Goal: Navigation & Orientation: Find specific page/section

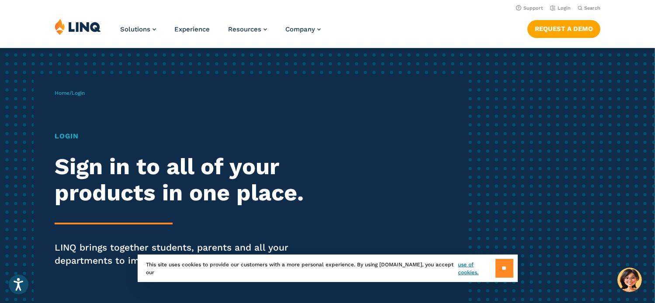
click at [498, 265] on input "**" at bounding box center [504, 268] width 18 height 19
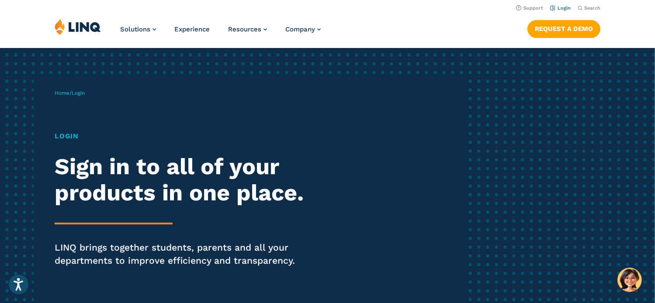
click at [564, 7] on link "Login" at bounding box center [560, 8] width 21 height 6
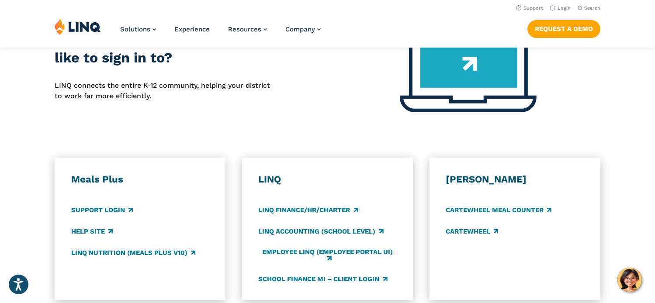
scroll to position [369, 0]
click at [559, 9] on link "Login" at bounding box center [560, 8] width 21 height 6
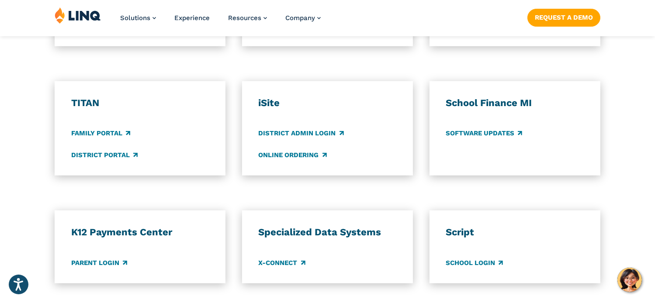
scroll to position [624, 0]
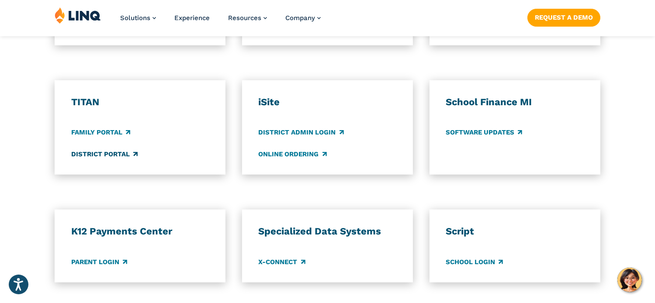
click at [111, 154] on link "District Portal" at bounding box center [104, 154] width 66 height 10
